Goal: Task Accomplishment & Management: Manage account settings

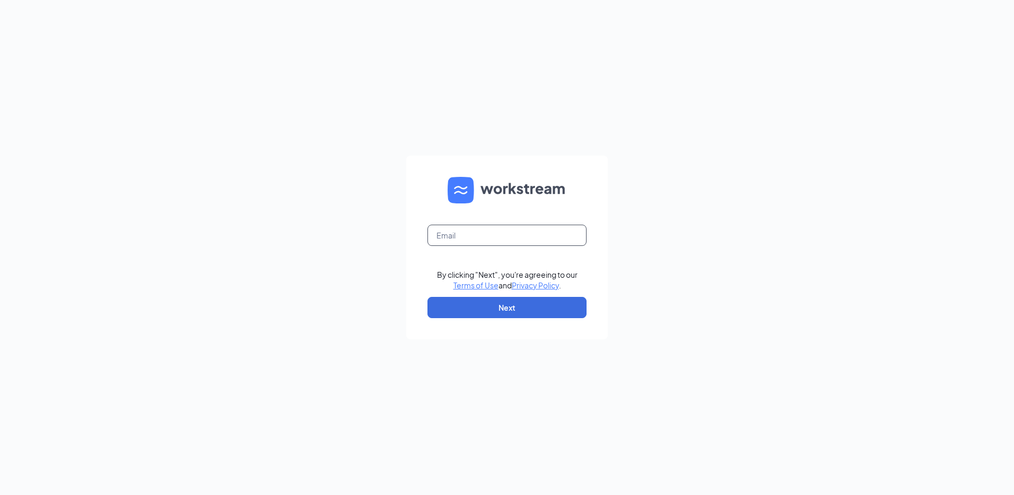
click at [511, 240] on input "text" at bounding box center [507, 234] width 159 height 21
drag, startPoint x: 525, startPoint y: 233, endPoint x: 281, endPoint y: 250, distance: 244.2
click at [313, 249] on div "rlk8976 The email you entered is incorrect. By clicking "Next", you're agreeing…" at bounding box center [507, 247] width 1014 height 495
type input "reneakraft@yahoo.com"
click at [487, 306] on button "Next" at bounding box center [507, 307] width 159 height 21
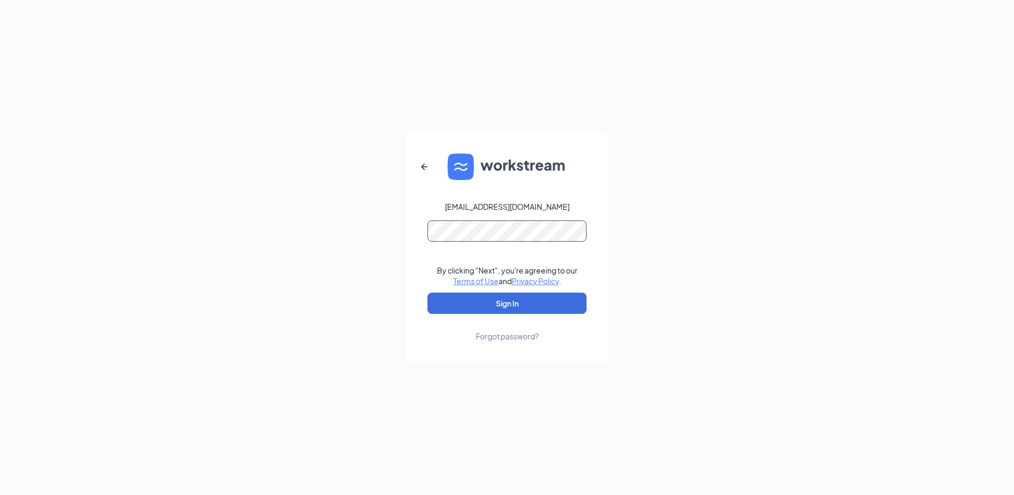
click at [428, 292] on button "Sign In" at bounding box center [507, 302] width 159 height 21
click at [499, 298] on button "Sign In" at bounding box center [507, 302] width 159 height 21
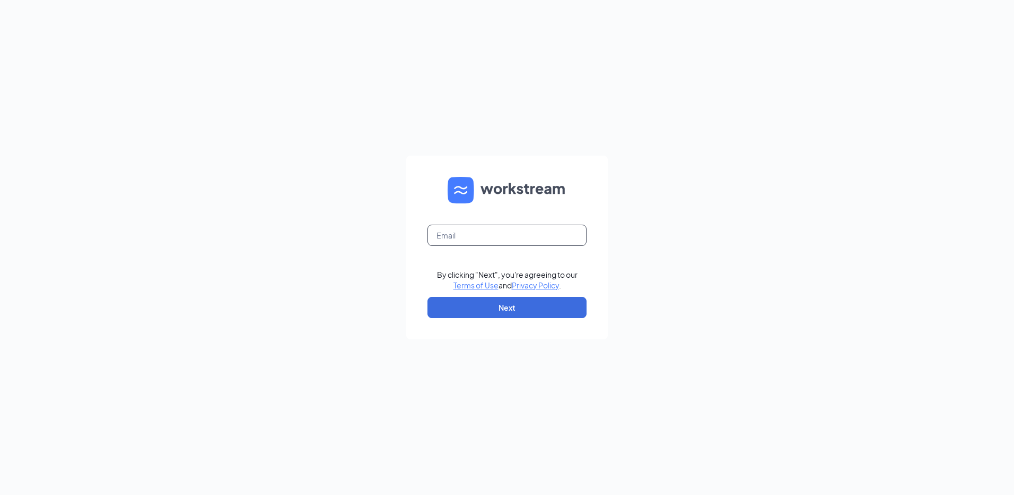
click at [433, 236] on input "text" at bounding box center [507, 234] width 159 height 21
type input "rs036410@tacobell.com"
click at [507, 308] on button "Next" at bounding box center [507, 307] width 159 height 21
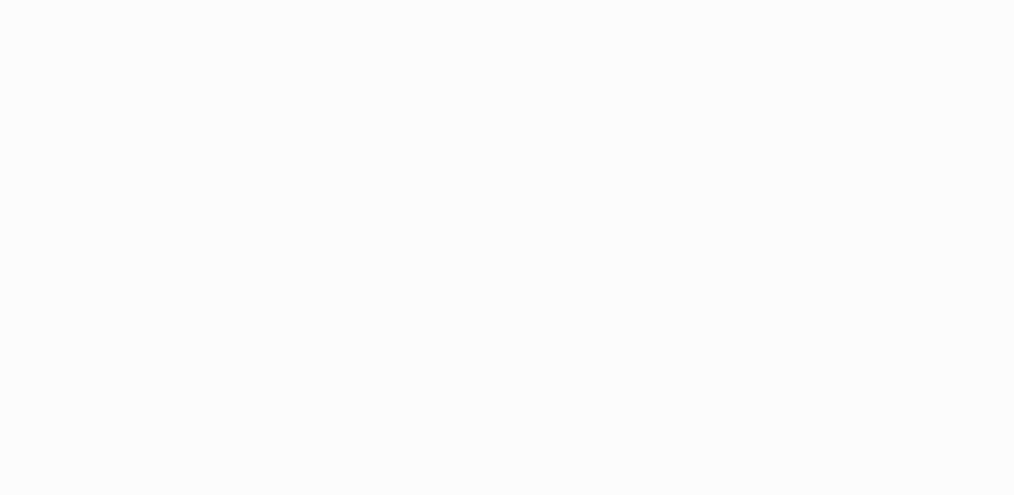
drag, startPoint x: 661, startPoint y: 294, endPoint x: 294, endPoint y: 309, distance: 366.4
click at [660, 294] on body at bounding box center [507, 247] width 1014 height 495
click at [466, 293] on div "Charter Foods, Inc" at bounding box center [507, 291] width 159 height 25
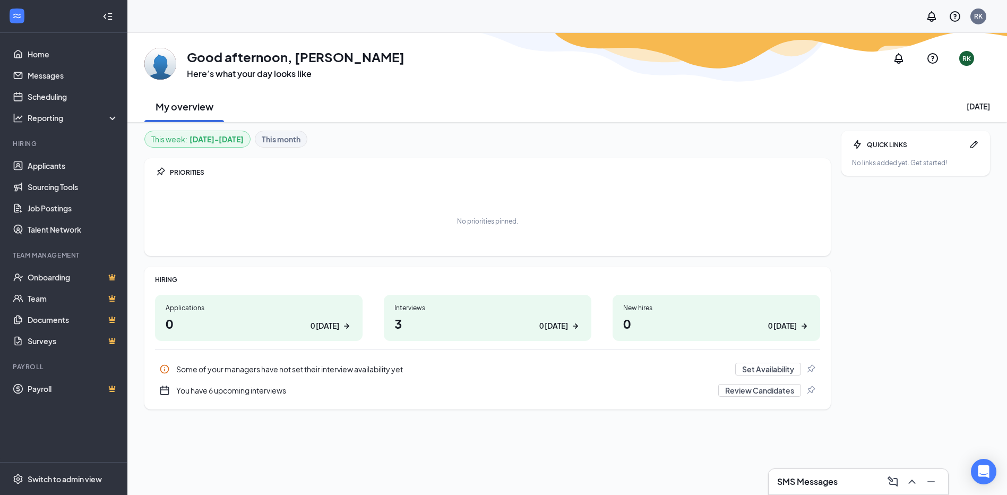
click at [840, 473] on div "SMS Messages" at bounding box center [858, 481] width 162 height 17
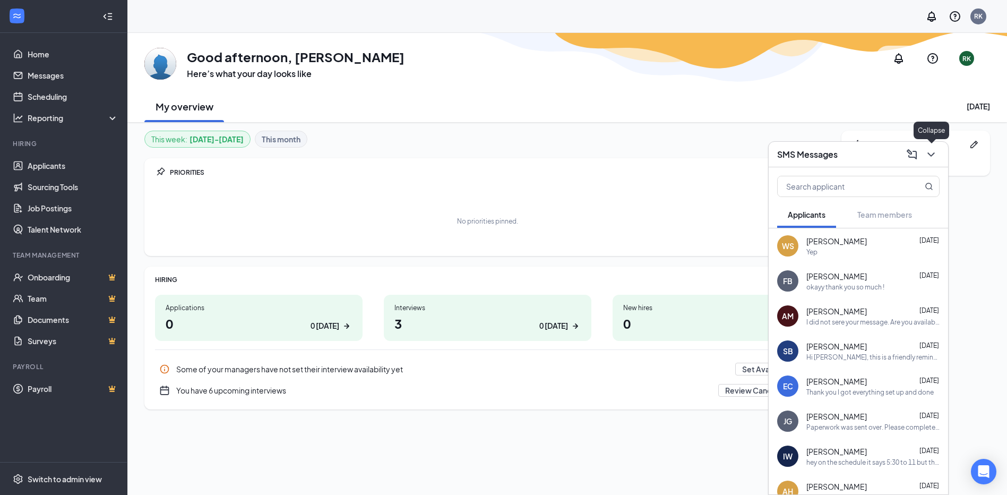
click at [931, 157] on icon "ChevronDown" at bounding box center [930, 154] width 13 height 13
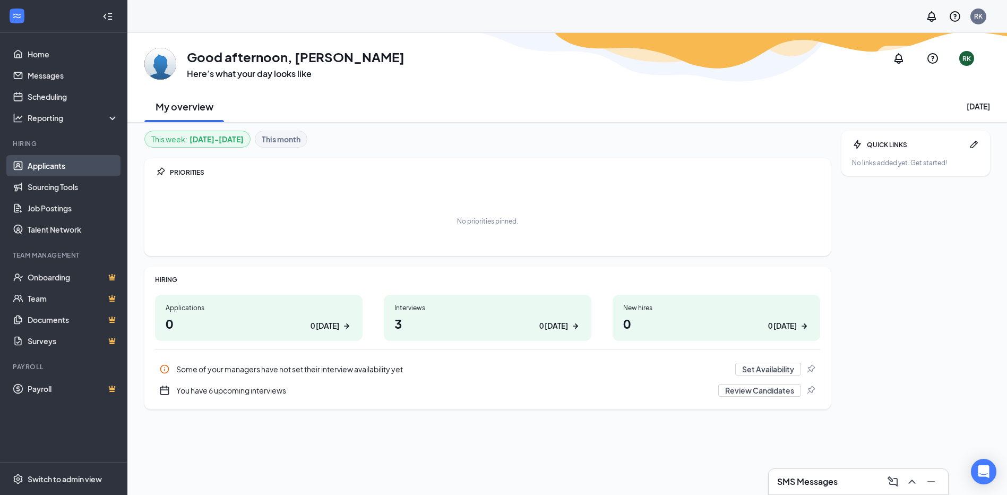
click at [49, 169] on link "Applicants" at bounding box center [73, 165] width 91 height 21
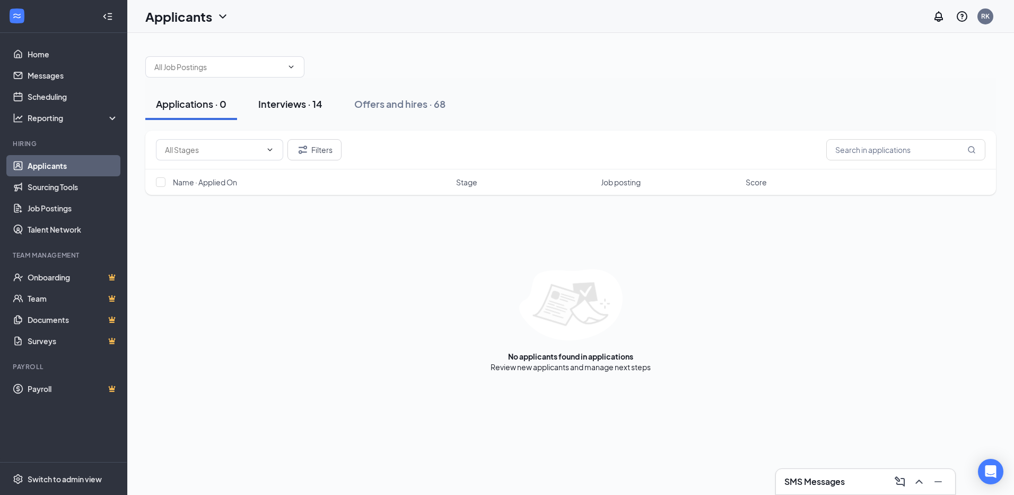
click at [295, 105] on div "Interviews · 14" at bounding box center [290, 103] width 64 height 13
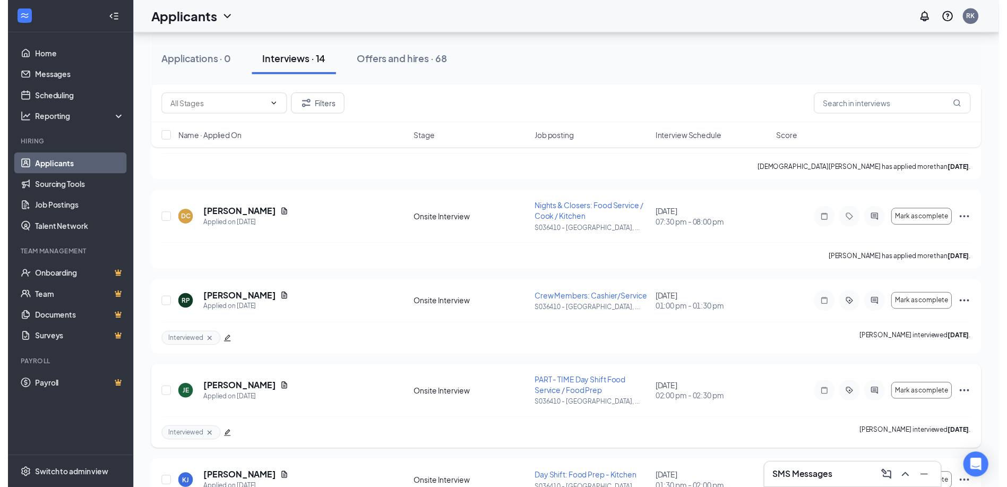
scroll to position [495, 0]
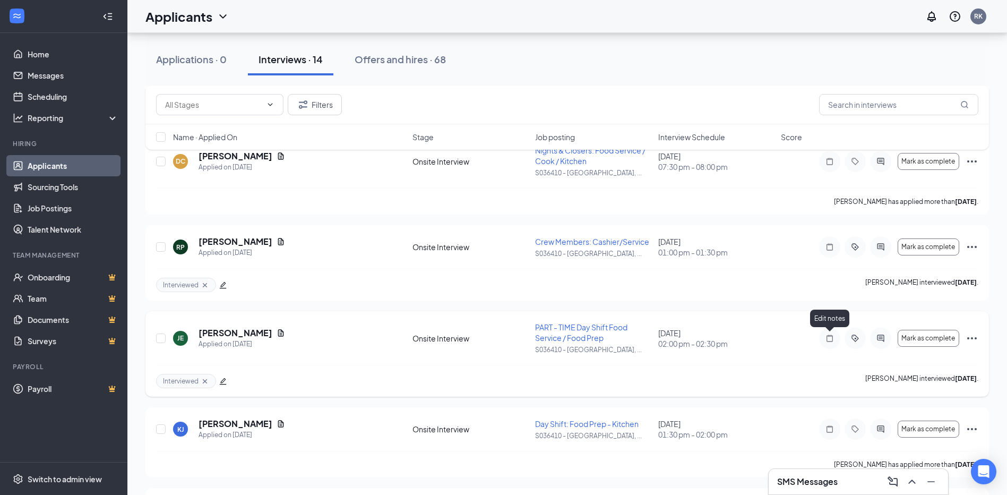
click at [827, 339] on icon "Note" at bounding box center [829, 337] width 6 height 7
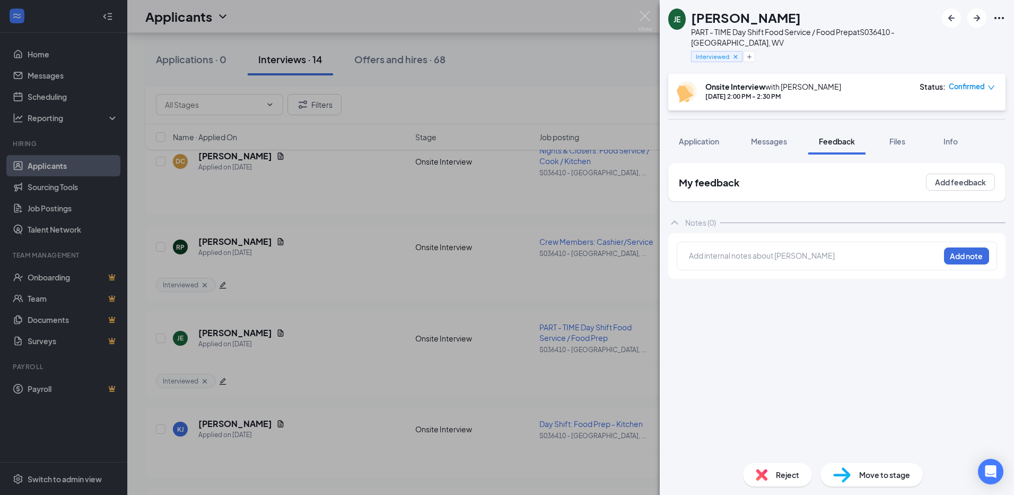
click at [732, 250] on div at bounding box center [815, 255] width 250 height 11
click at [979, 256] on button "Add note" at bounding box center [966, 255] width 45 height 17
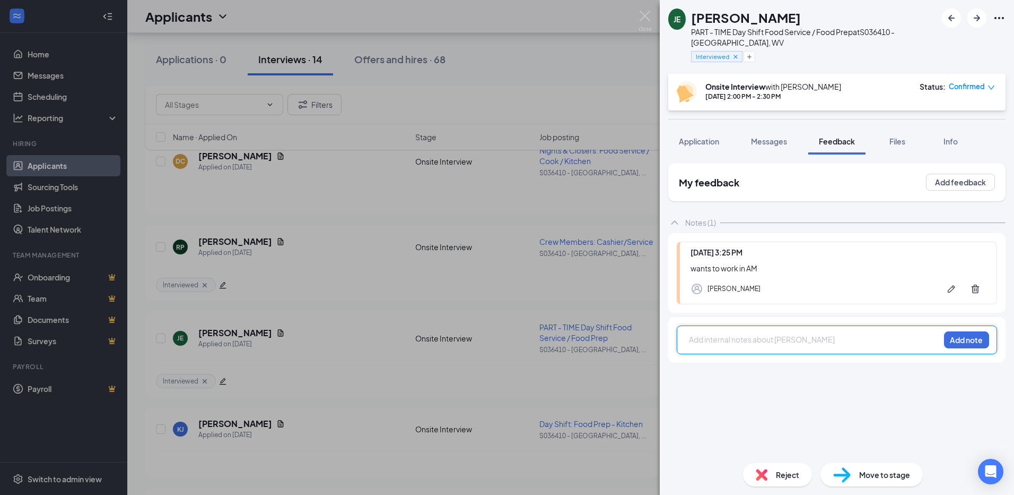
click at [713, 334] on div at bounding box center [815, 339] width 250 height 11
click at [971, 337] on button "Add note" at bounding box center [966, 339] width 45 height 17
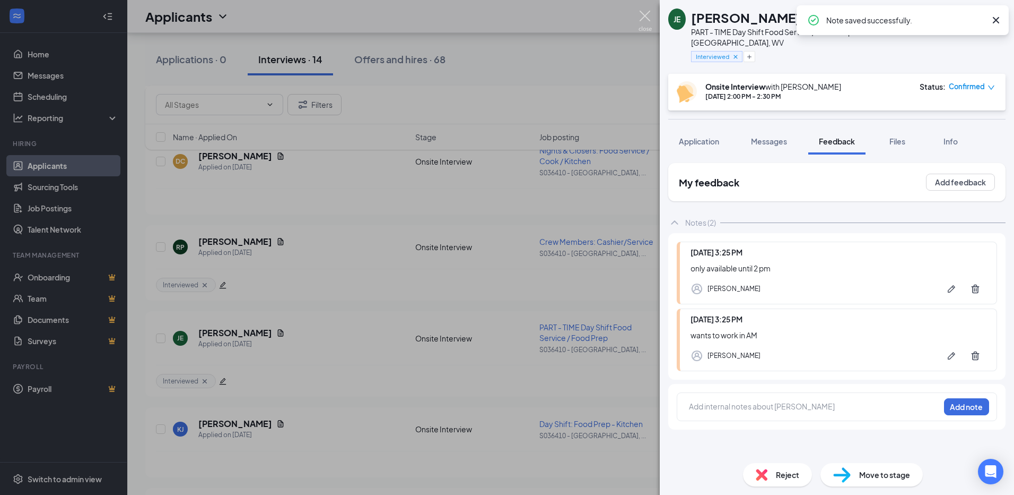
click at [643, 21] on img at bounding box center [645, 21] width 13 height 21
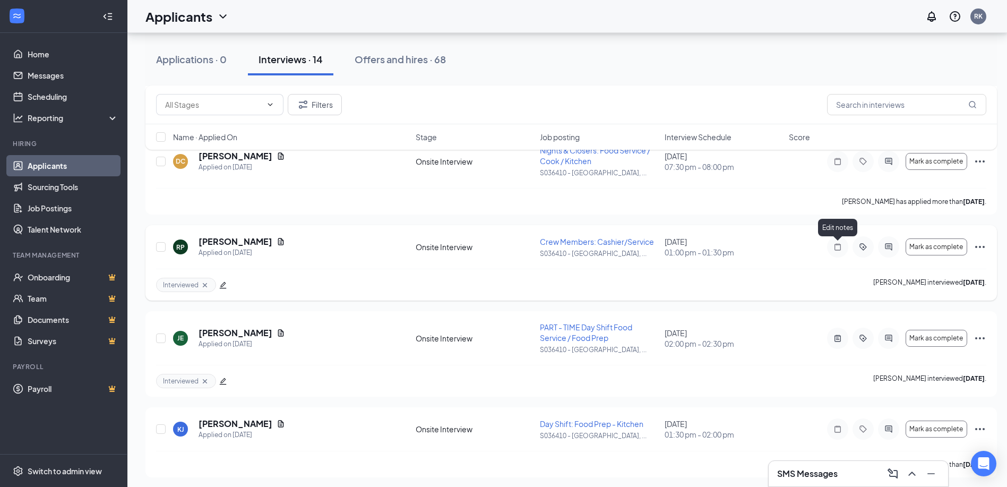
click at [838, 249] on icon "Note" at bounding box center [837, 246] width 13 height 8
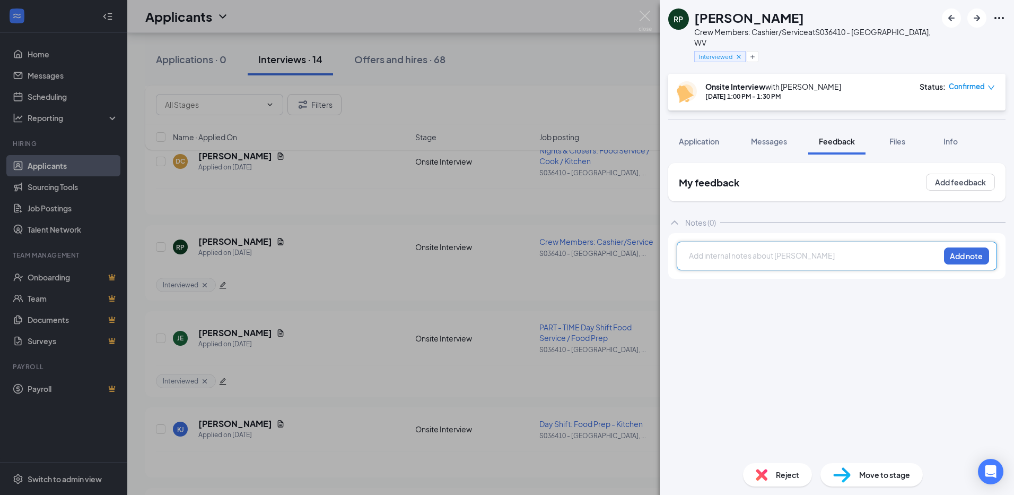
click at [758, 250] on div at bounding box center [815, 255] width 250 height 11
click at [962, 247] on button "Add note" at bounding box center [966, 255] width 45 height 17
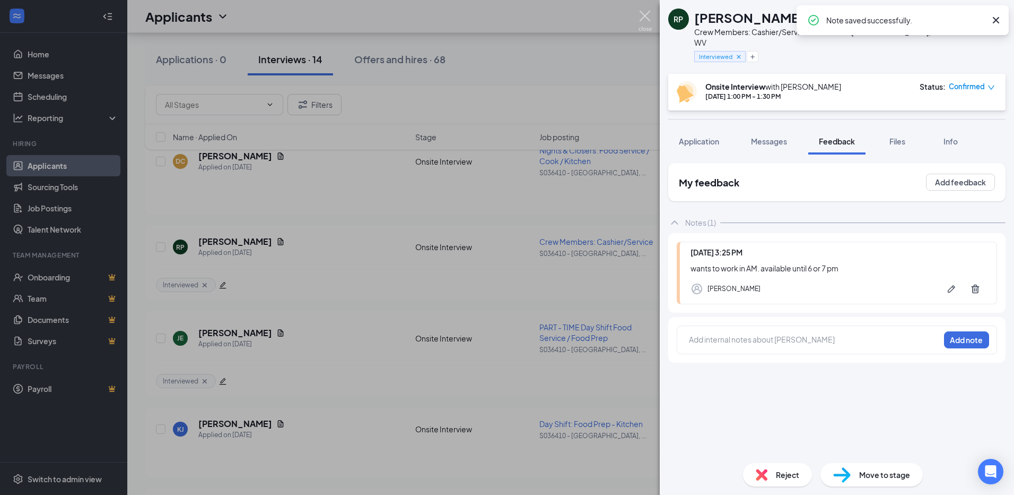
click at [642, 19] on img at bounding box center [645, 21] width 13 height 21
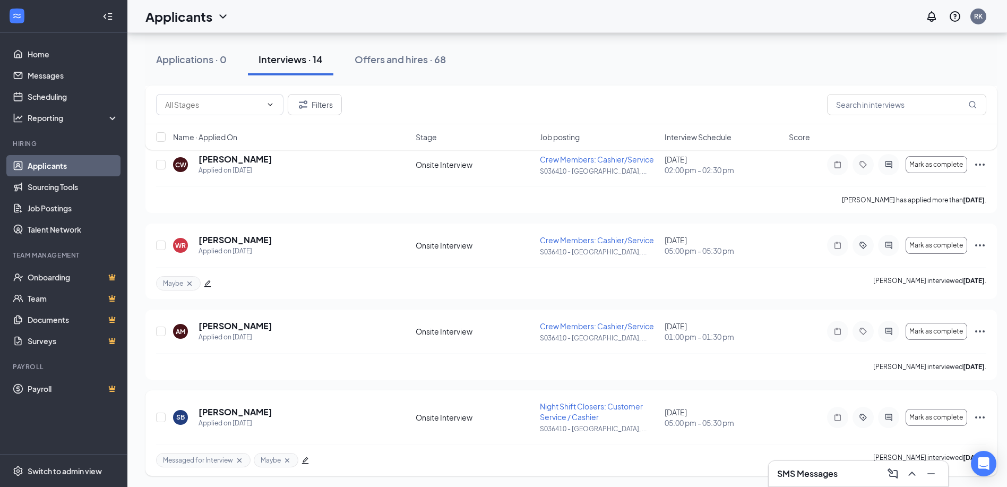
scroll to position [927, 0]
click at [889, 415] on icon "ActiveChat" at bounding box center [887, 415] width 7 height 7
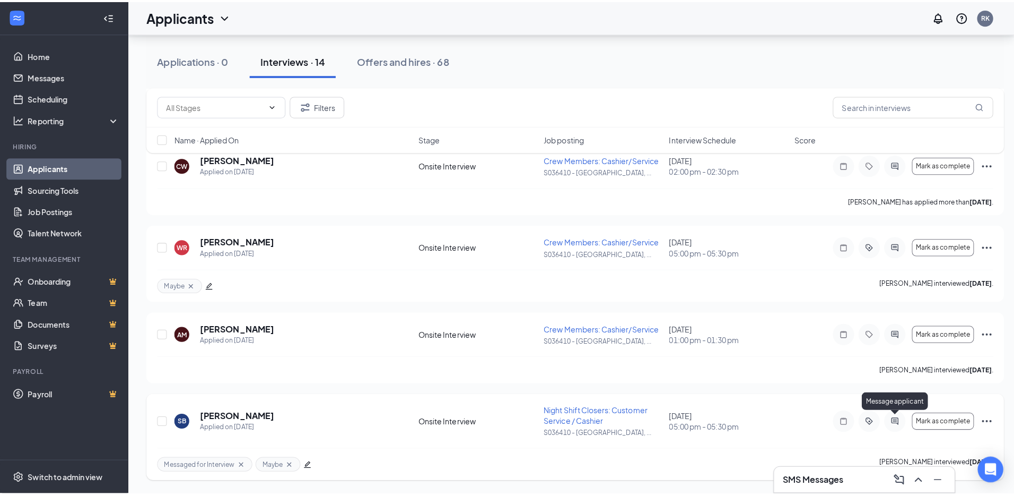
scroll to position [919, 0]
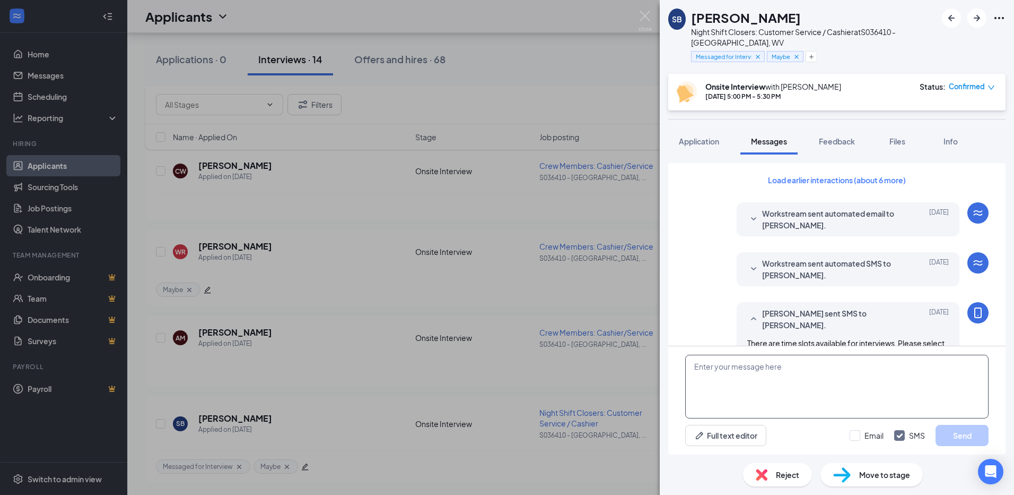
click at [741, 374] on textarea at bounding box center [837, 386] width 303 height 64
click at [754, 367] on textarea "Hi [PERSON_NAME]," at bounding box center [837, 386] width 303 height 64
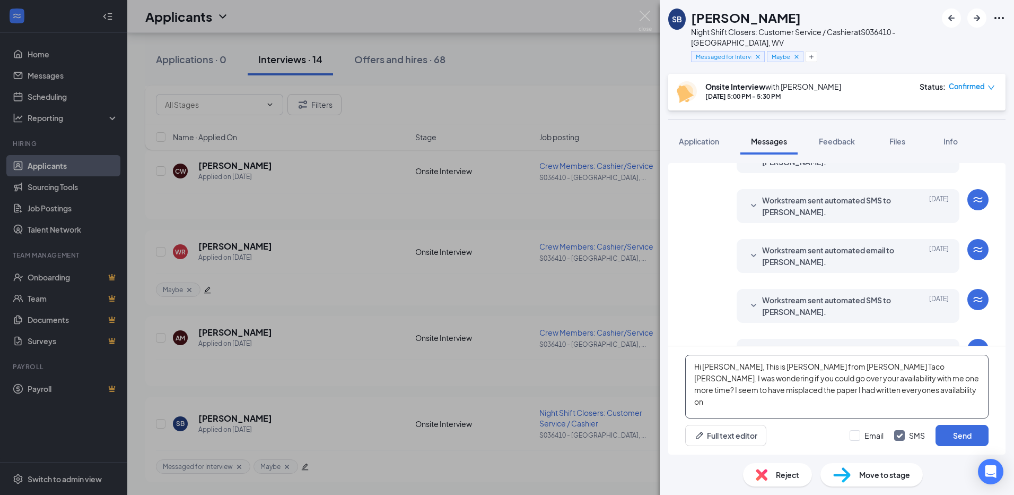
scroll to position [384, 0]
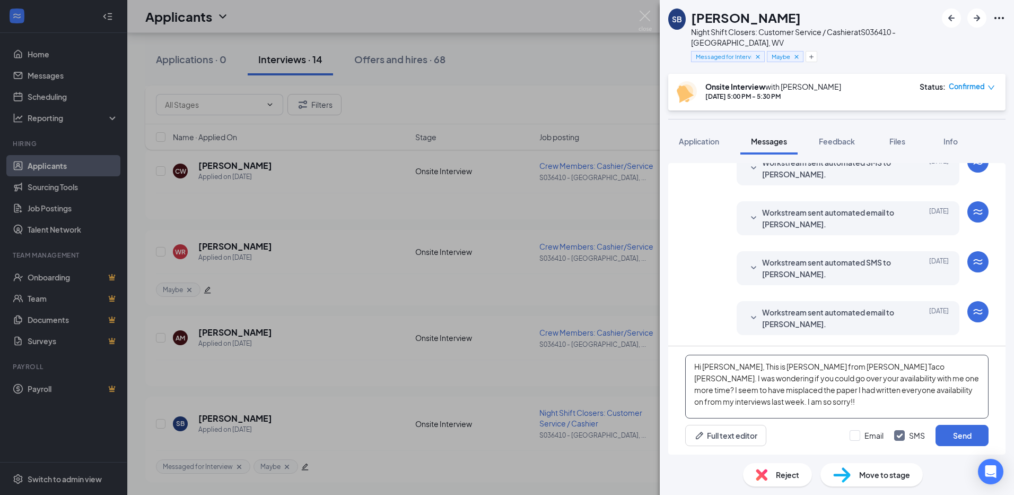
type textarea "Hi [PERSON_NAME], This is [PERSON_NAME] from [PERSON_NAME] Taco [PERSON_NAME]. …"
click at [955, 433] on button "Send" at bounding box center [962, 434] width 53 height 21
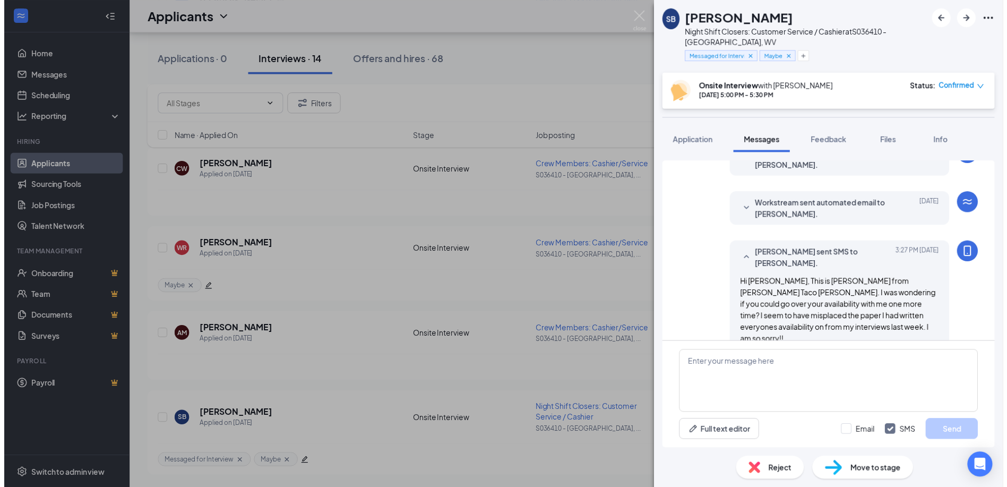
scroll to position [499, 0]
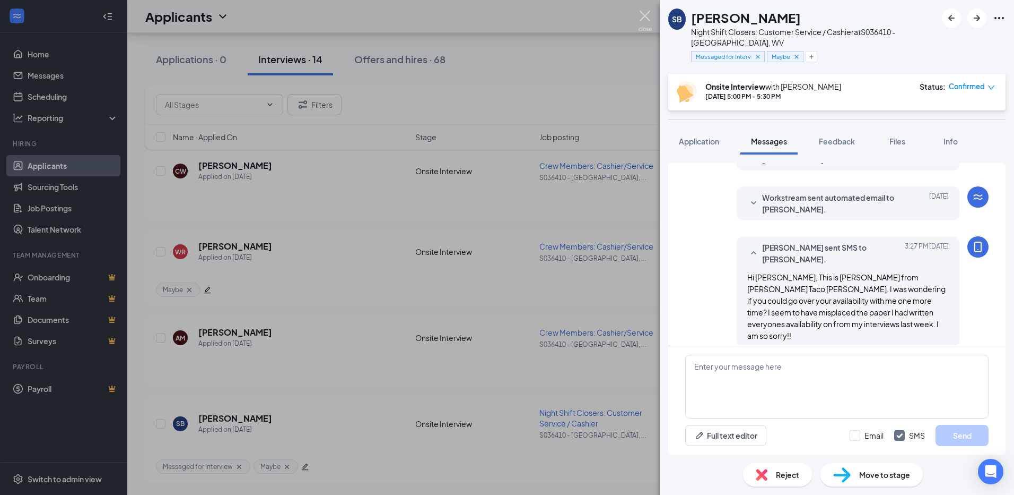
click at [644, 13] on img at bounding box center [645, 21] width 13 height 21
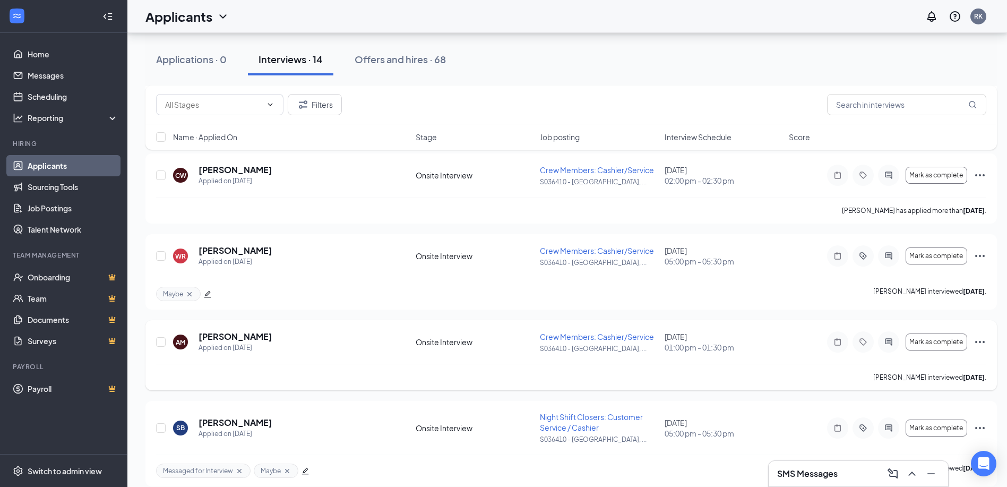
scroll to position [874, 0]
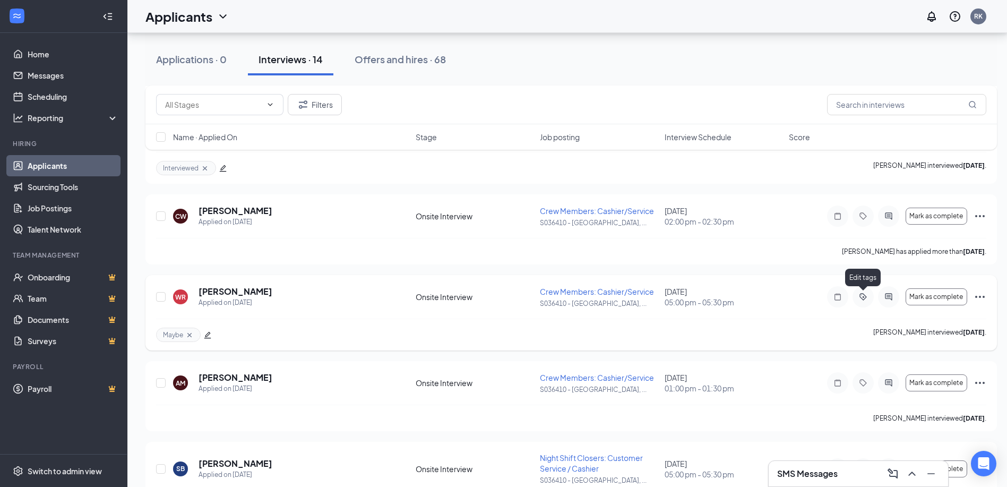
click at [861, 296] on icon "ActiveTag" at bounding box center [862, 296] width 13 height 8
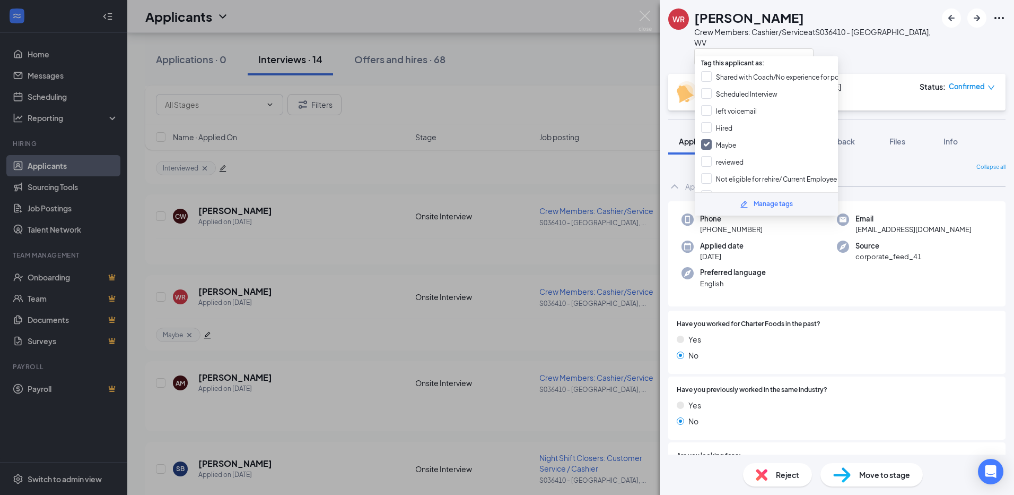
click at [624, 170] on div "[PERSON_NAME] Crew Members: Cashier/Service at S036410 - [GEOGRAPHIC_DATA], WV …" at bounding box center [507, 247] width 1014 height 495
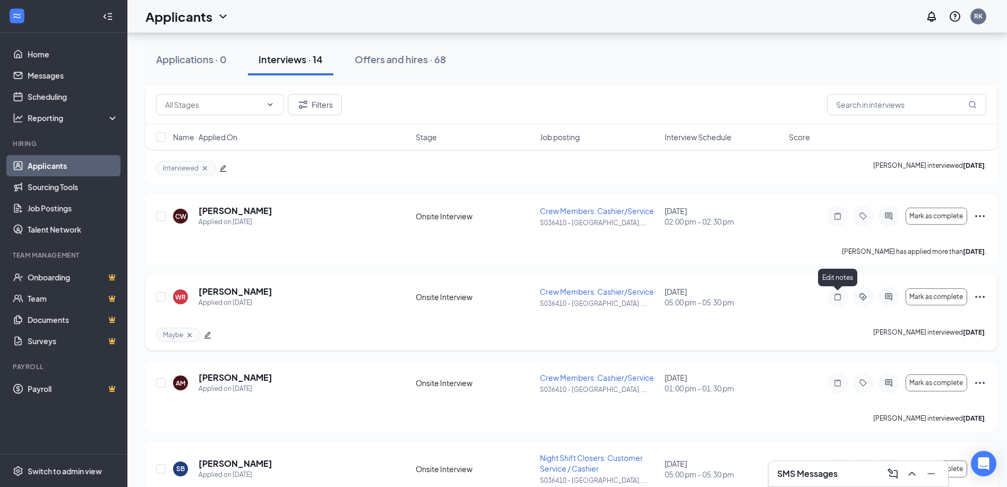
click at [838, 297] on icon "Note" at bounding box center [837, 296] width 13 height 8
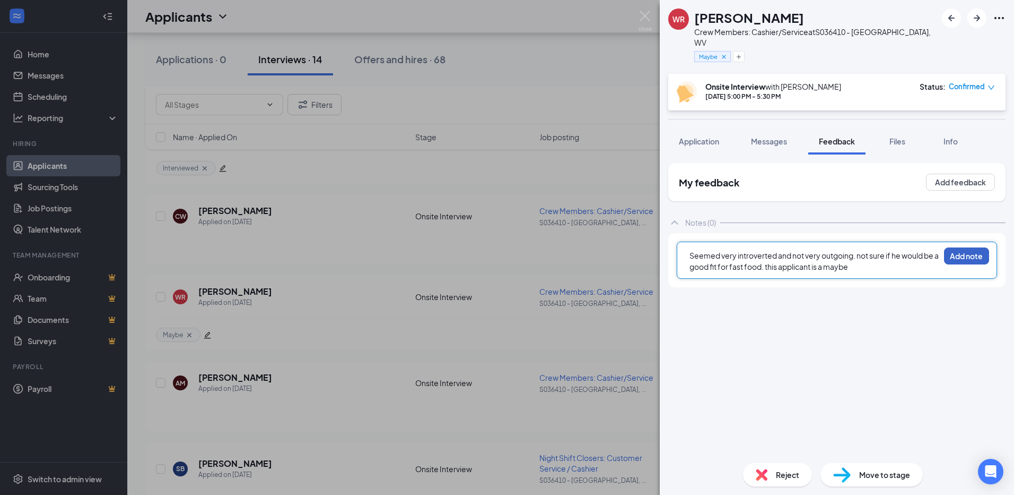
click at [959, 247] on button "Add note" at bounding box center [966, 255] width 45 height 17
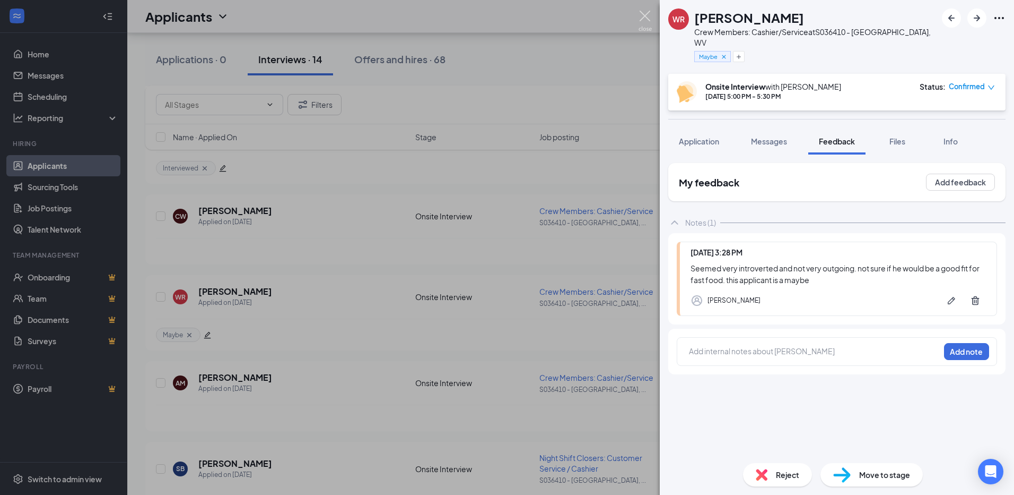
click at [644, 18] on img at bounding box center [645, 21] width 13 height 21
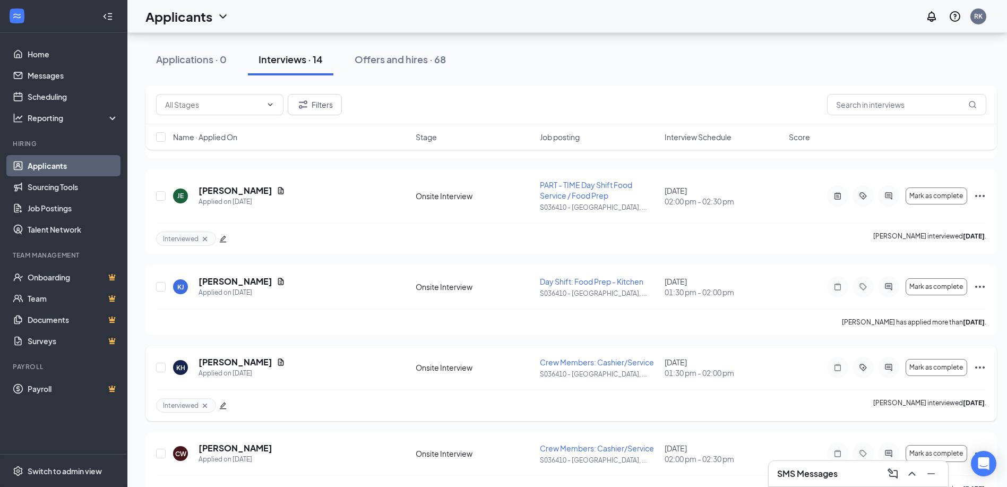
scroll to position [662, 0]
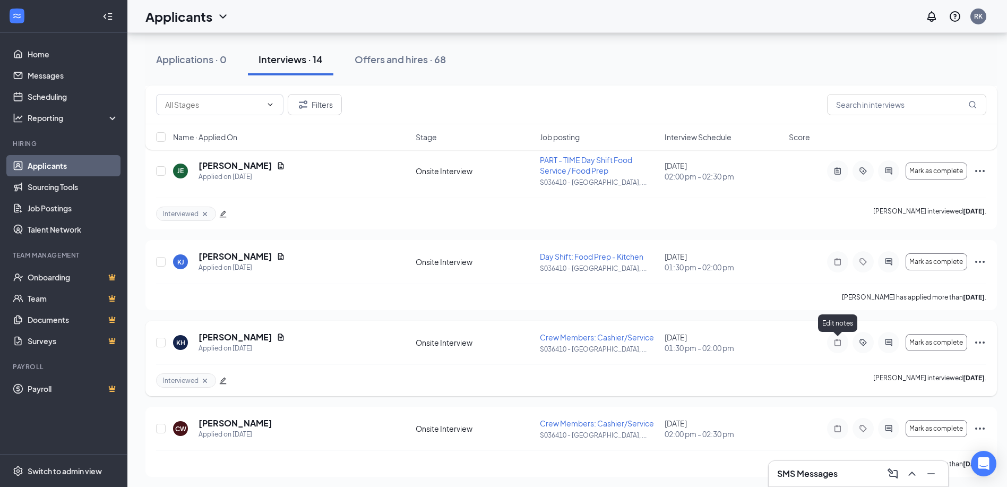
click at [835, 342] on icon "Note" at bounding box center [837, 342] width 6 height 7
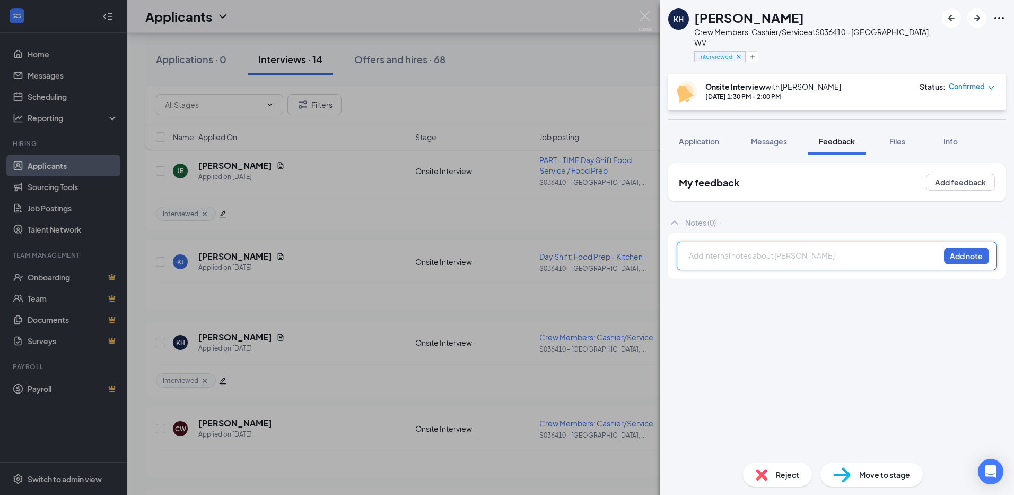
click at [738, 250] on div at bounding box center [815, 255] width 250 height 11
drag, startPoint x: 968, startPoint y: 244, endPoint x: 838, endPoint y: 267, distance: 132.5
click at [968, 247] on button "Add note" at bounding box center [966, 255] width 45 height 17
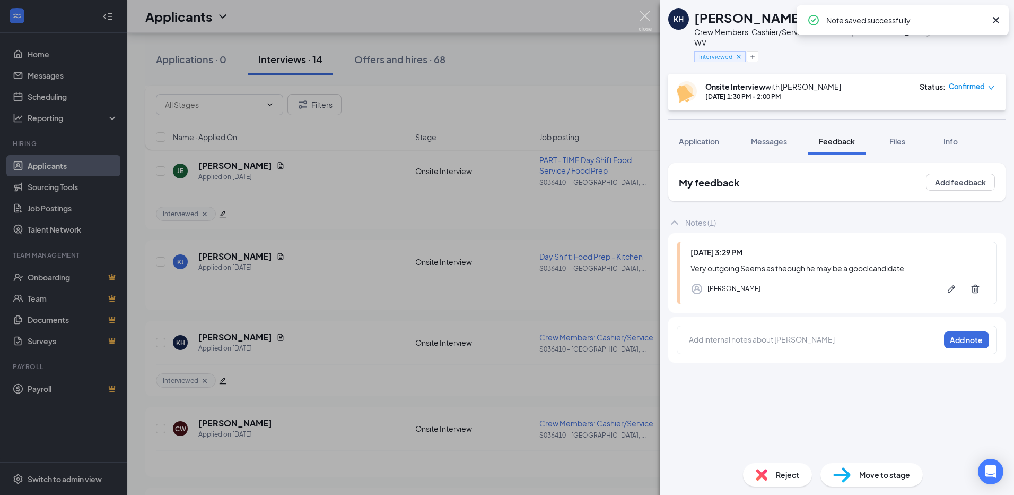
click at [644, 13] on img at bounding box center [645, 21] width 13 height 21
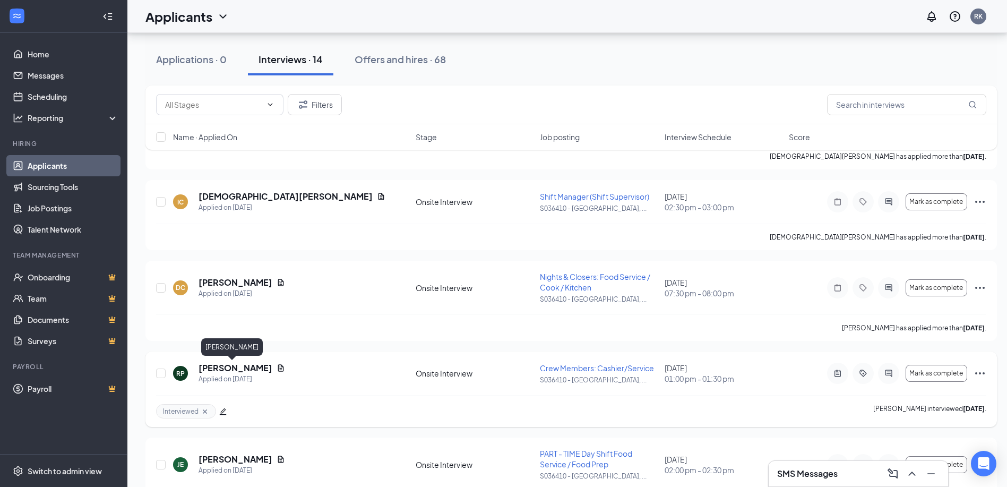
scroll to position [343, 0]
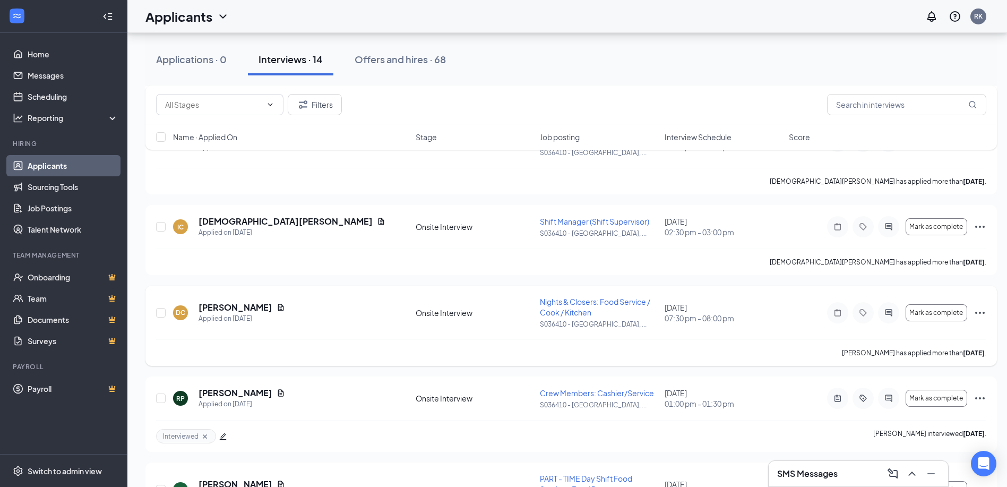
click at [984, 311] on icon "Ellipses" at bounding box center [980, 312] width 10 height 2
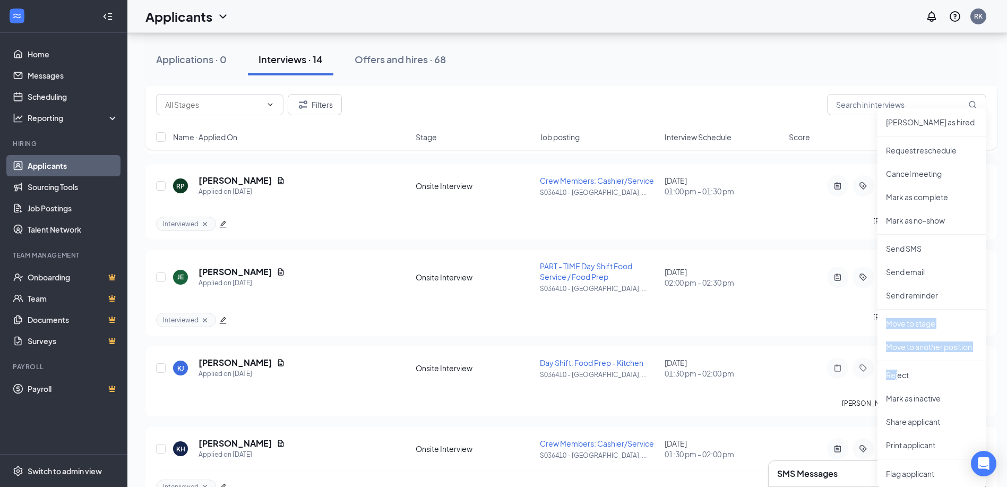
scroll to position [556, 8]
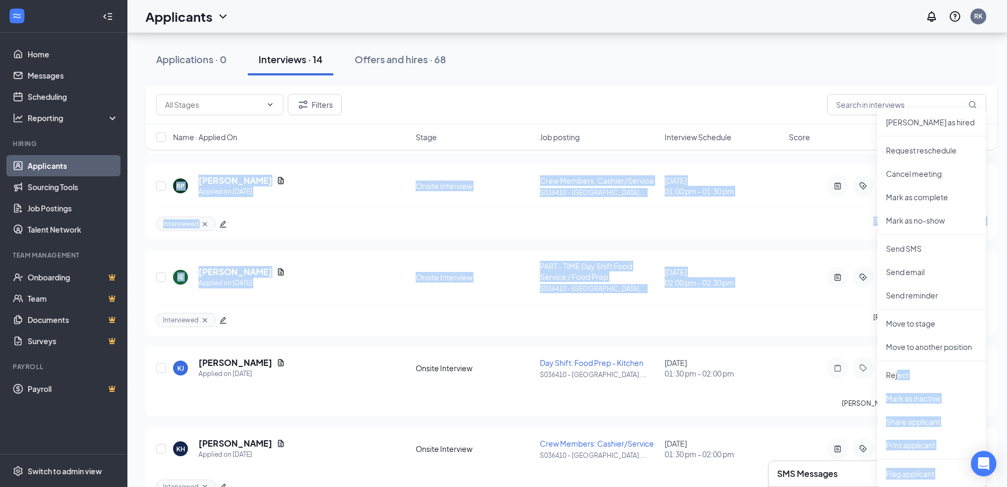
drag, startPoint x: 898, startPoint y: 375, endPoint x: 1001, endPoint y: 238, distance: 171.7
click at [1001, 238] on div "Applications · 0 Interviews · 14 Offers and hires · 68 Filters Name · Applied O…" at bounding box center [570, 167] width 887 height 1381
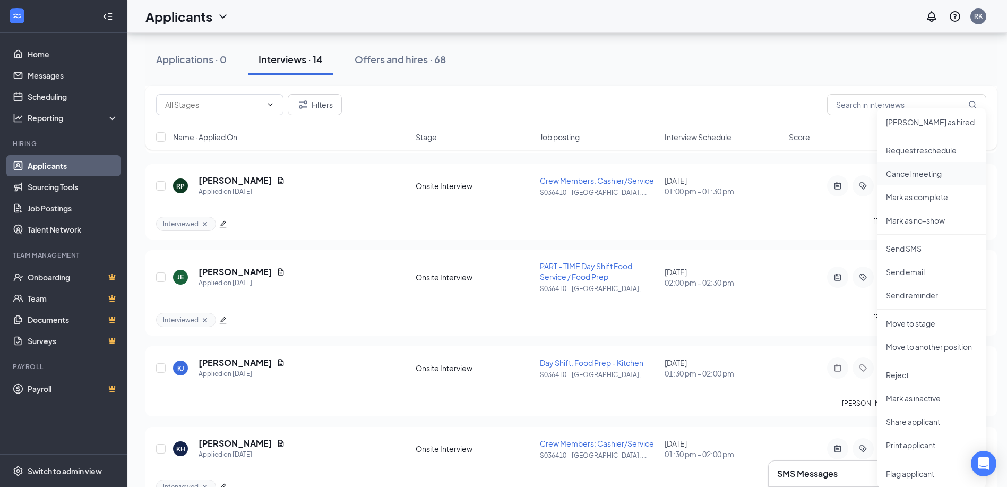
drag, startPoint x: 1001, startPoint y: 238, endPoint x: 899, endPoint y: 176, distance: 119.7
click at [901, 177] on p "Cancel meeting" at bounding box center [931, 173] width 91 height 11
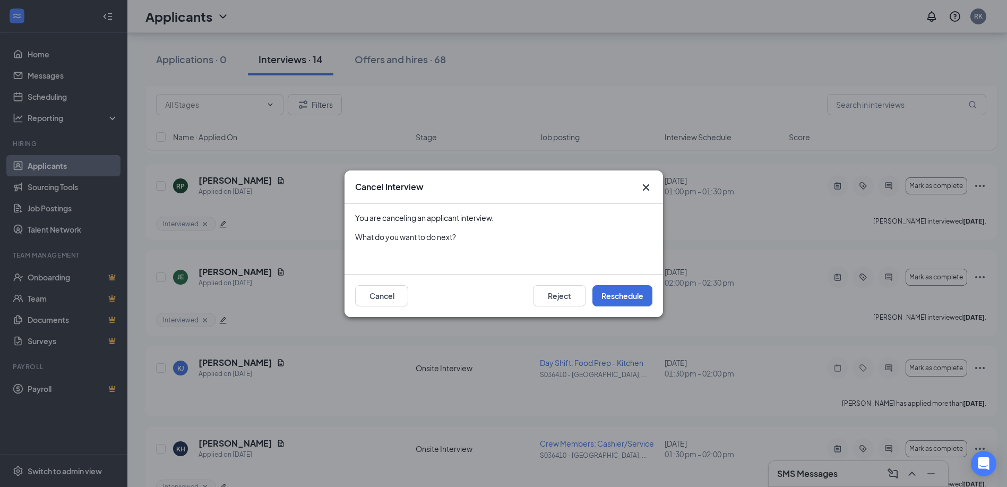
click at [896, 175] on div "Cancel Interview You are canceling an applicant interview. What do you want to …" at bounding box center [503, 243] width 1007 height 487
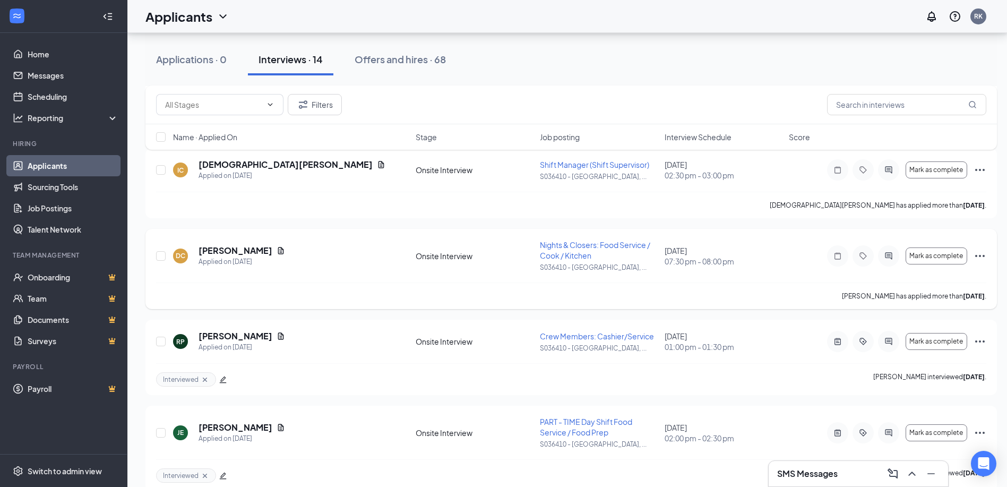
scroll to position [396, 8]
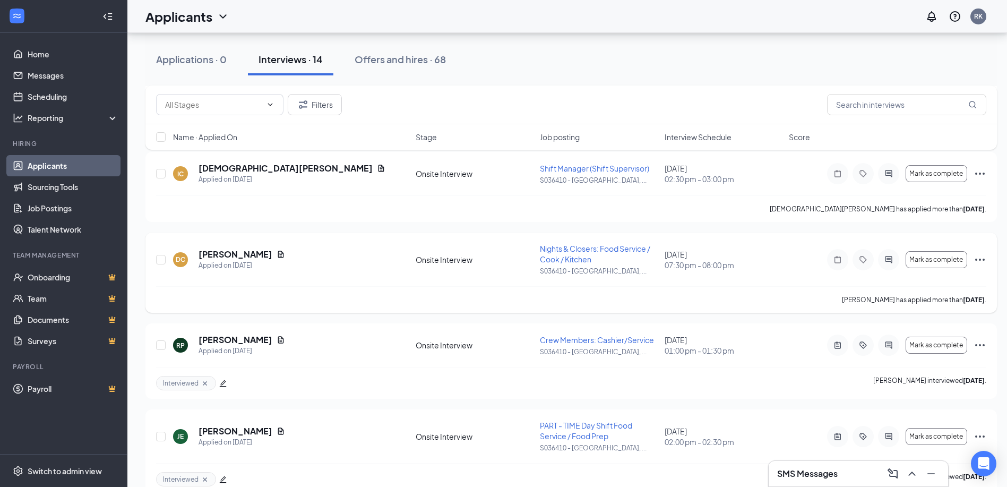
click at [973, 258] on icon "Ellipses" at bounding box center [979, 259] width 13 height 13
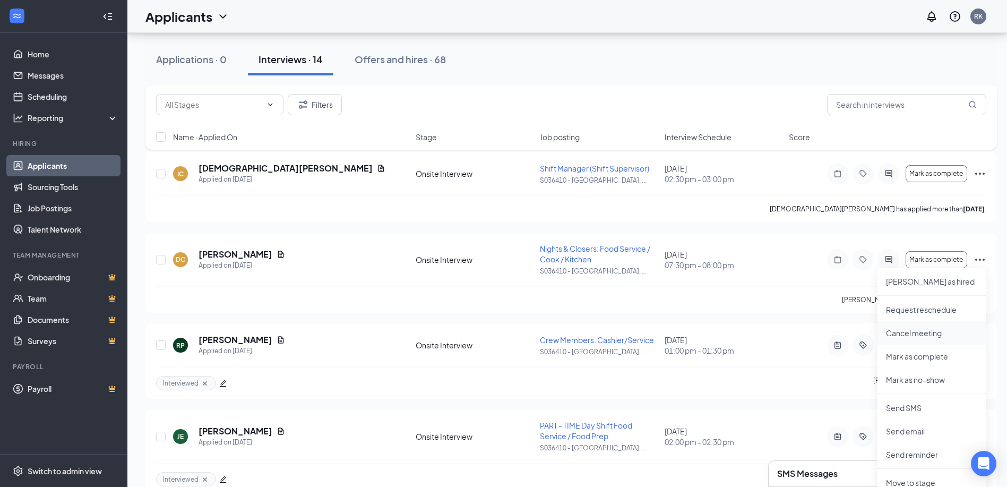
click at [907, 329] on p "Cancel meeting" at bounding box center [931, 332] width 91 height 11
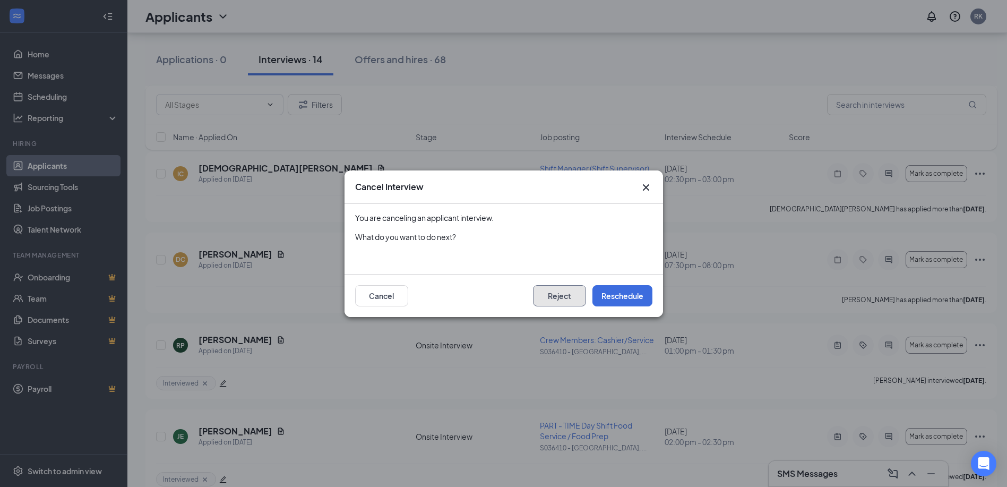
click at [547, 294] on button "Reject" at bounding box center [559, 295] width 53 height 21
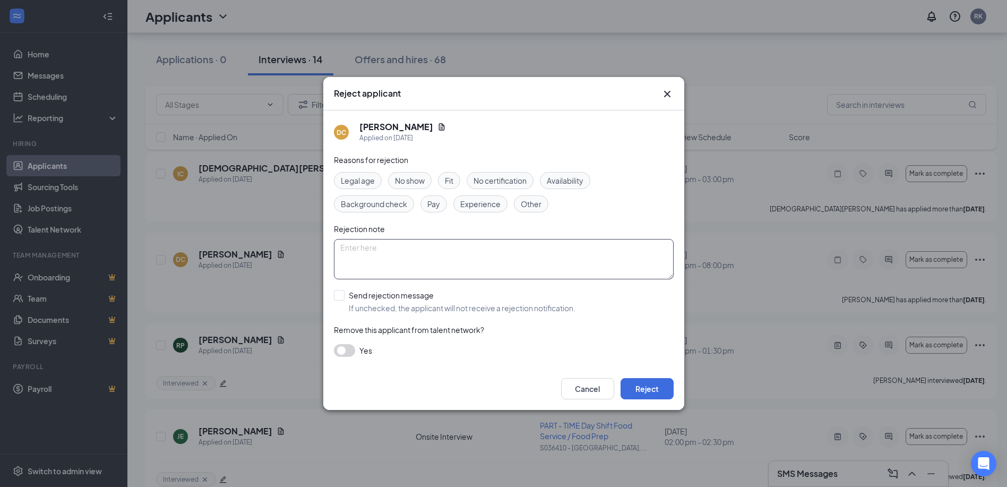
click at [420, 257] on textarea at bounding box center [504, 259] width 340 height 40
type textarea "e"
type textarea "applicant constantly applies but never shows up for interviews."
click at [665, 391] on button "Reject" at bounding box center [646, 388] width 53 height 21
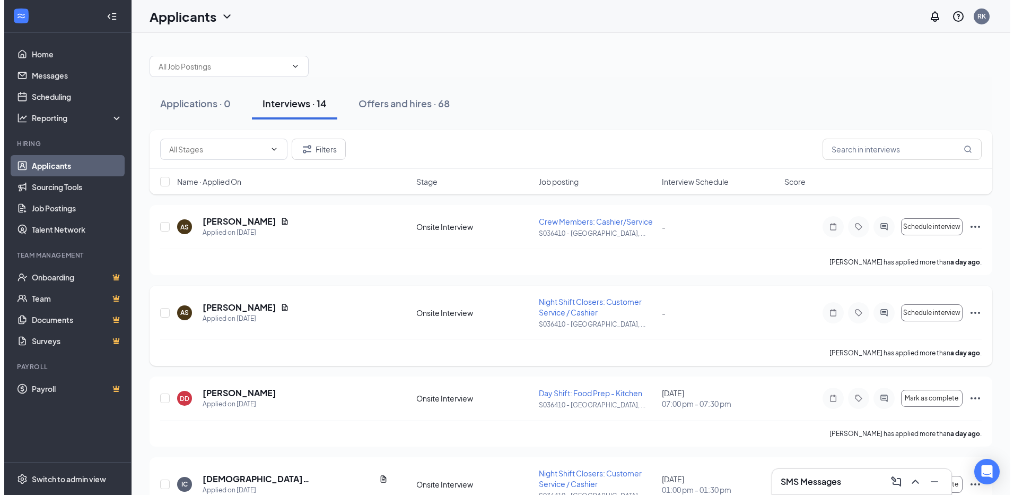
scroll to position [0, 0]
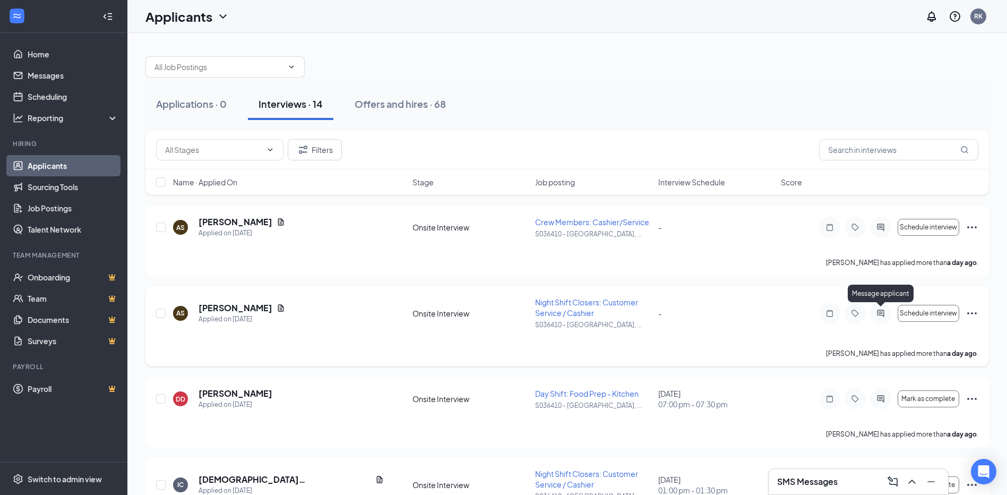
click at [874, 315] on icon "ActiveChat" at bounding box center [880, 313] width 13 height 8
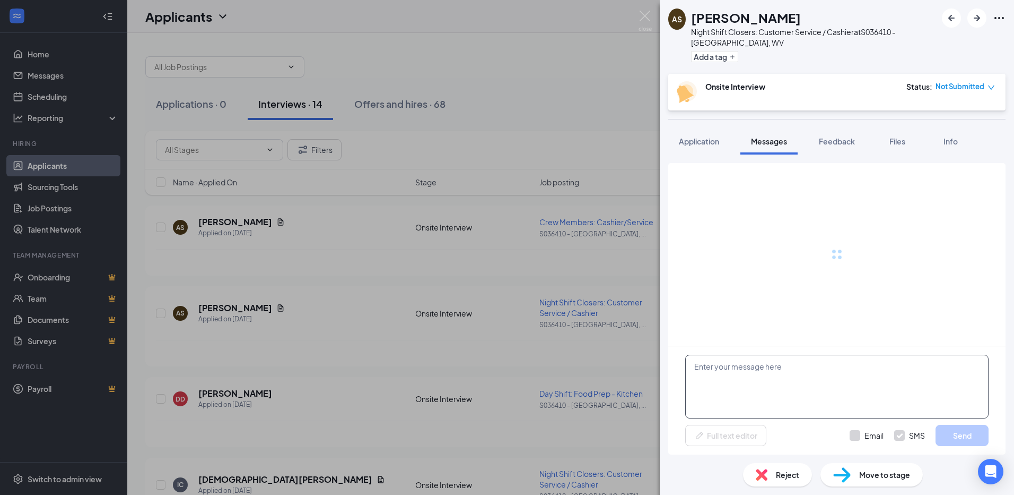
click at [734, 367] on textarea at bounding box center [837, 386] width 303 height 64
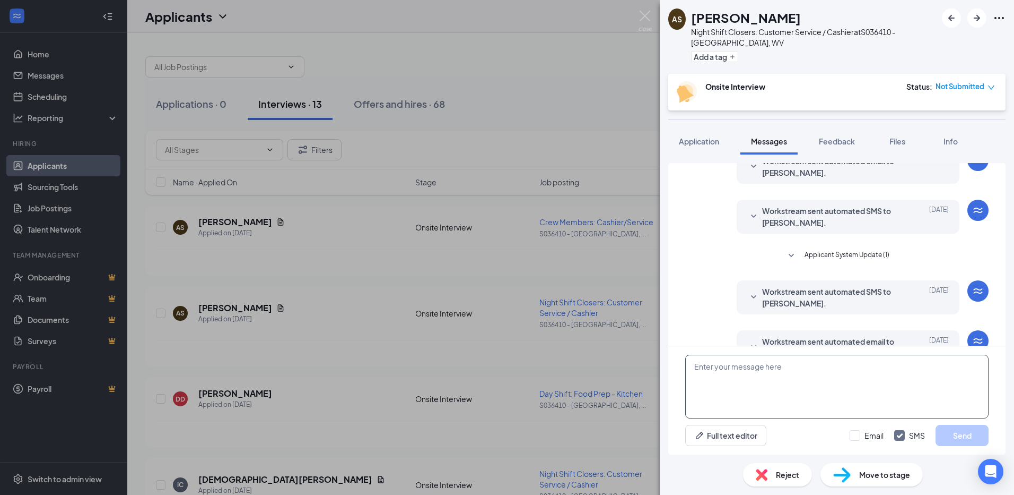
scroll to position [79, 0]
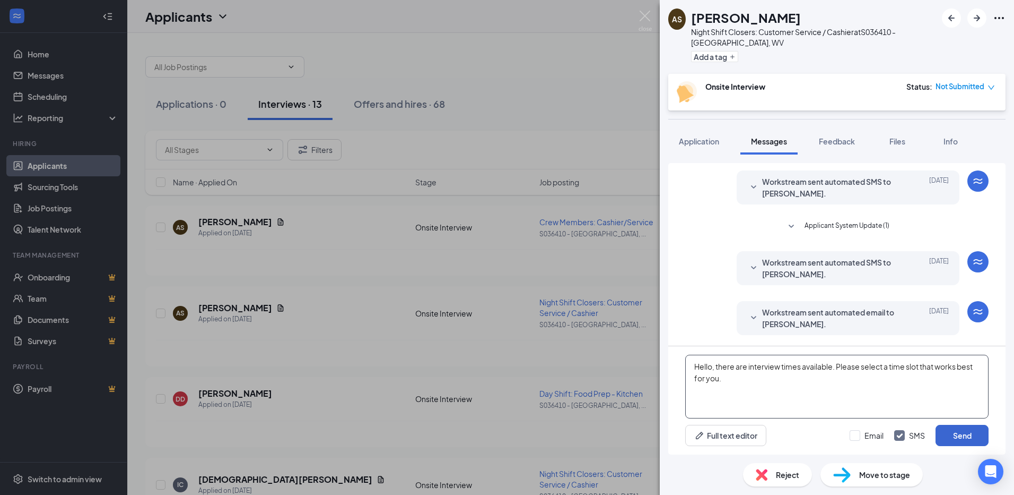
type textarea "Hello, there are interview times available. Please select a time slot that work…"
click at [948, 432] on button "Send" at bounding box center [962, 434] width 53 height 21
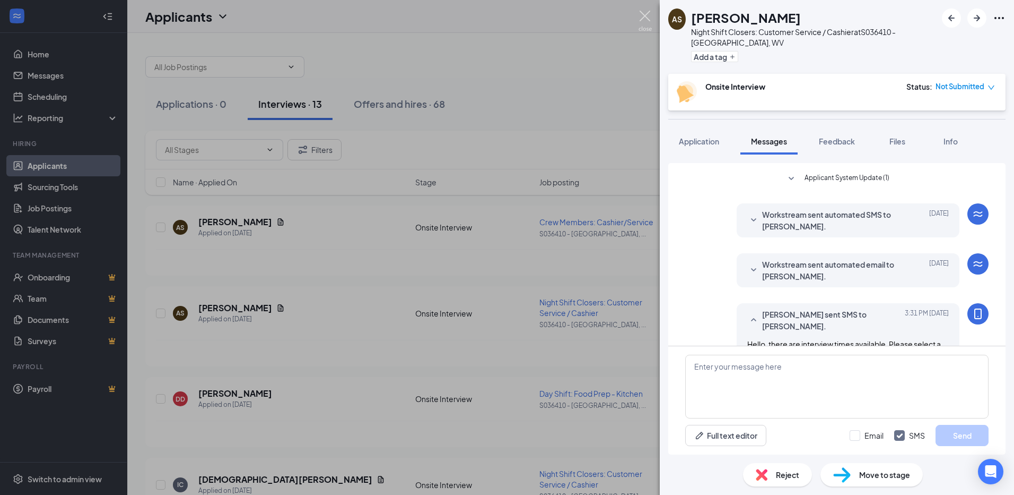
scroll to position [148, 0]
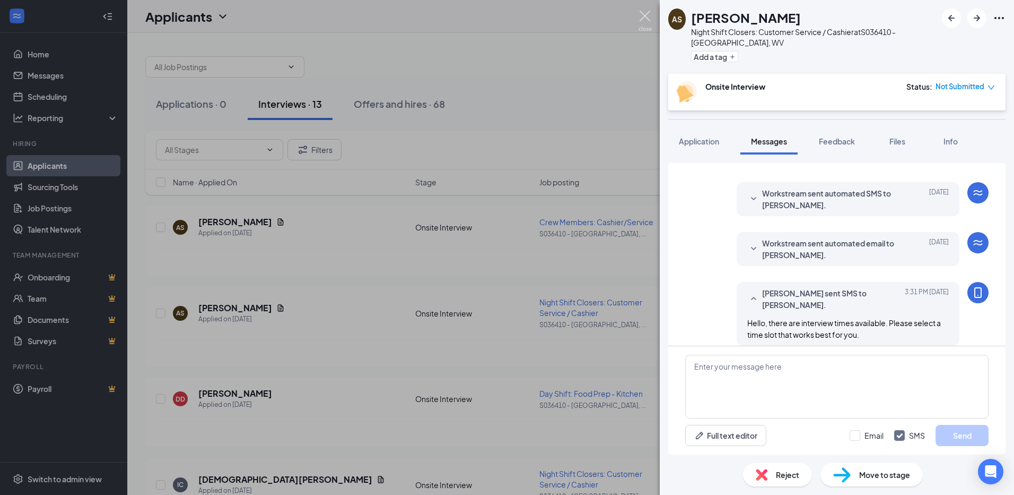
click at [645, 12] on img at bounding box center [645, 21] width 13 height 21
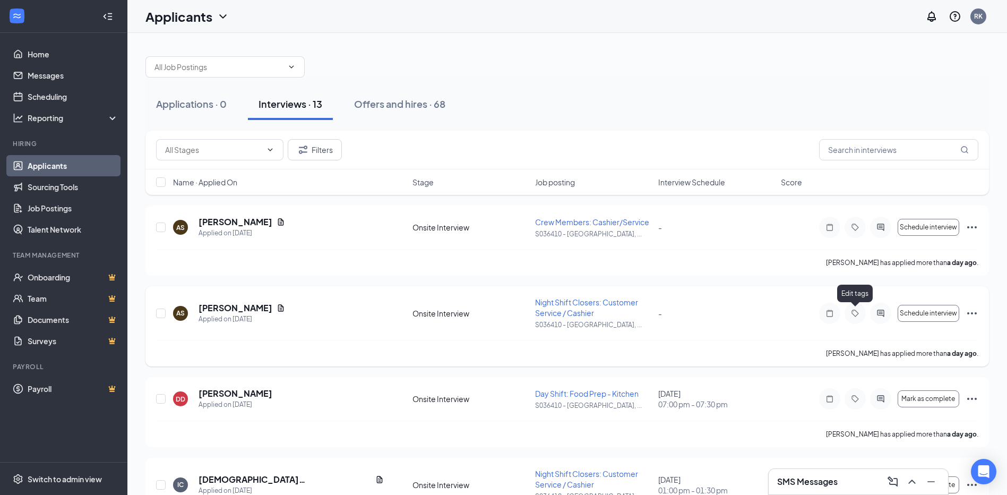
click at [854, 311] on icon "Tag" at bounding box center [854, 313] width 13 height 8
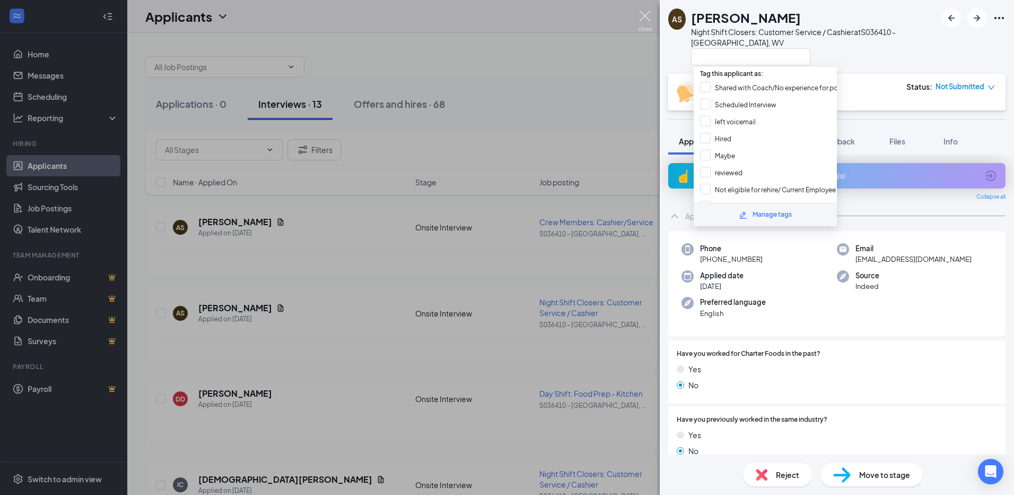
click at [644, 18] on img at bounding box center [645, 21] width 13 height 21
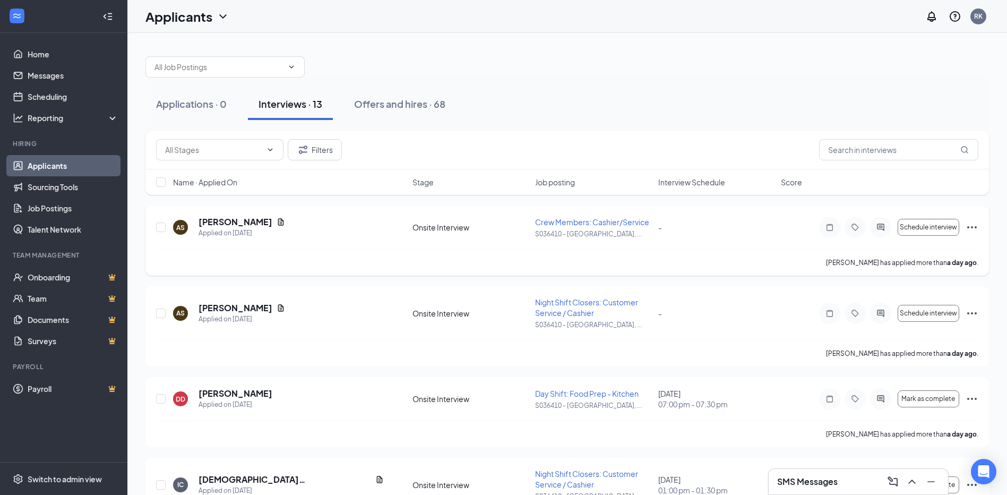
click at [971, 225] on icon "Ellipses" at bounding box center [971, 227] width 13 height 13
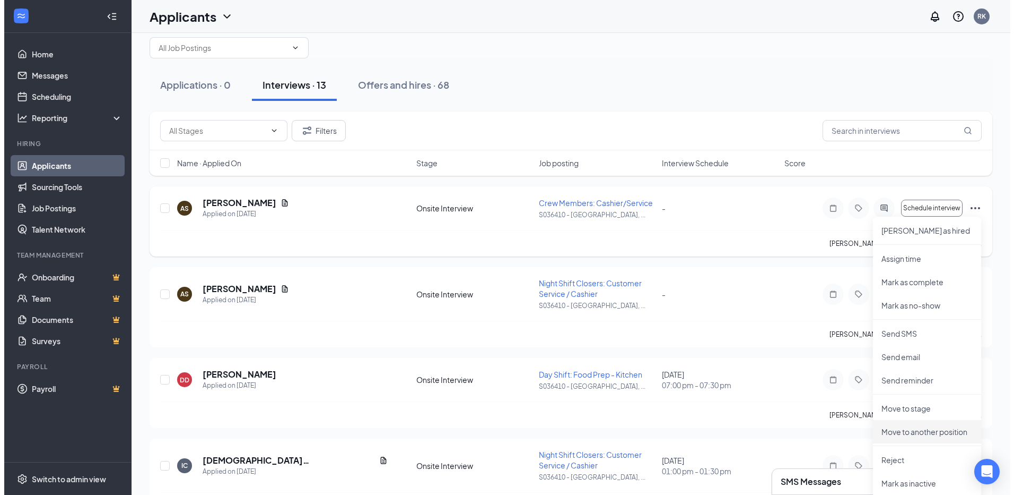
scroll to position [53, 0]
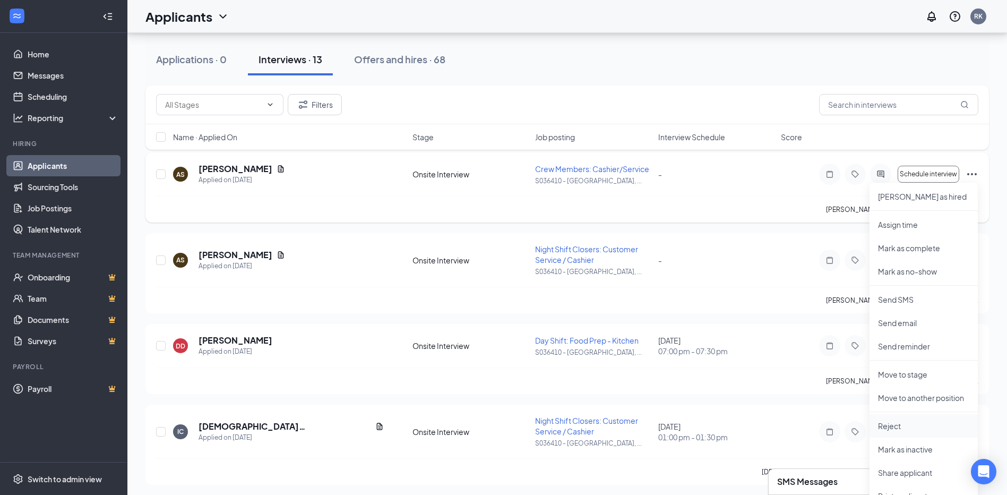
click at [890, 429] on p "Reject" at bounding box center [923, 425] width 91 height 11
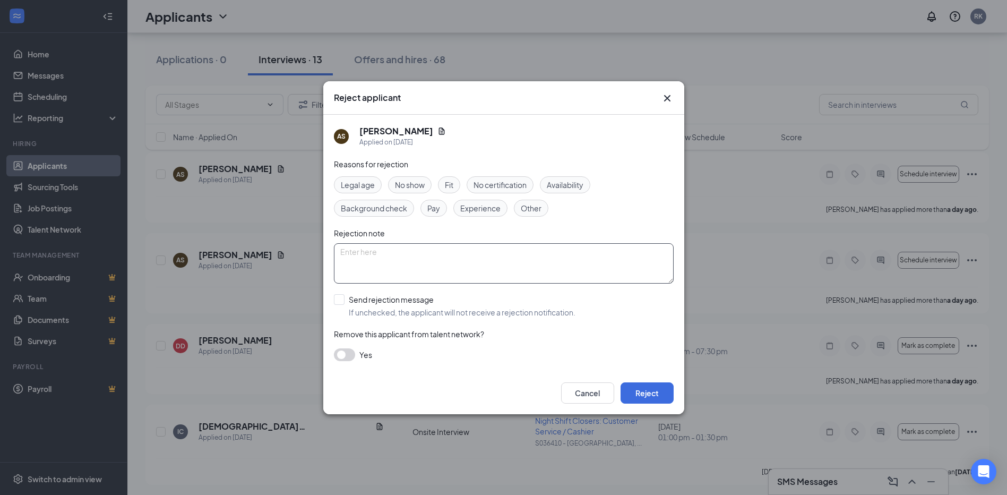
click at [379, 258] on textarea at bounding box center [504, 263] width 340 height 40
type textarea "duplicate application"
click at [650, 383] on button "Reject" at bounding box center [646, 392] width 53 height 21
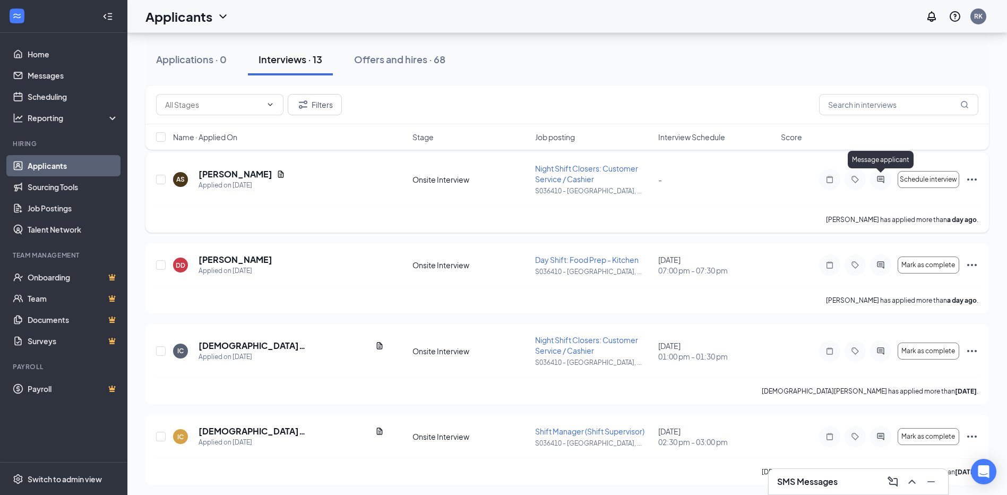
click at [877, 181] on icon "ActiveChat" at bounding box center [880, 179] width 7 height 7
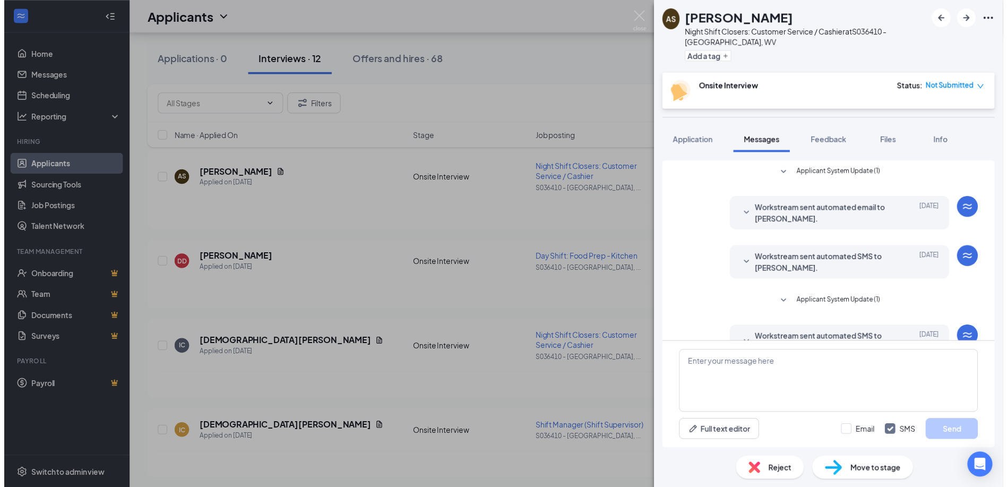
scroll to position [148, 0]
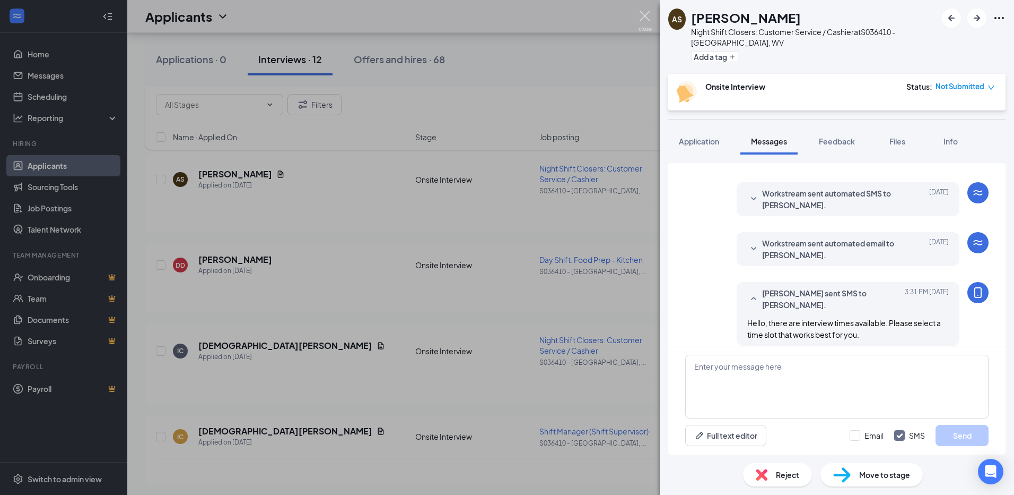
click at [641, 16] on img at bounding box center [645, 21] width 13 height 21
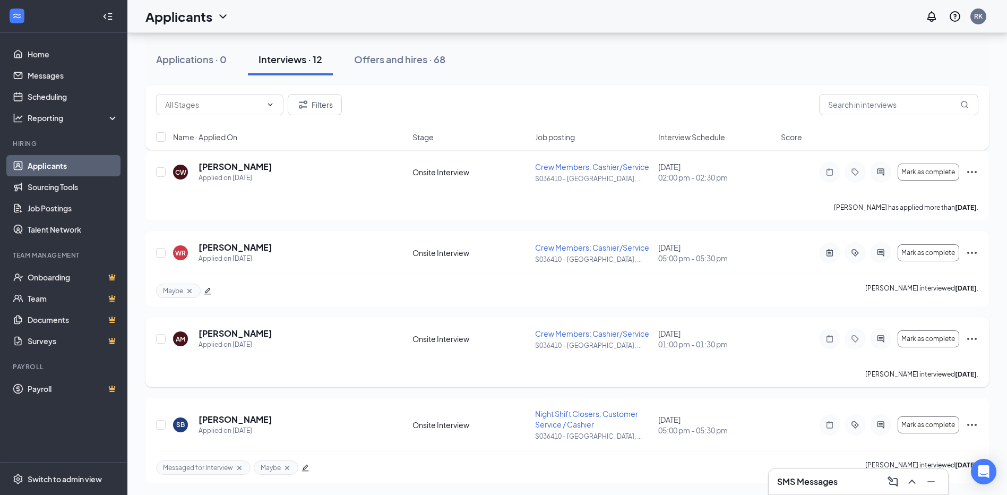
scroll to position [748, 0]
